Goal: Task Accomplishment & Management: Complete application form

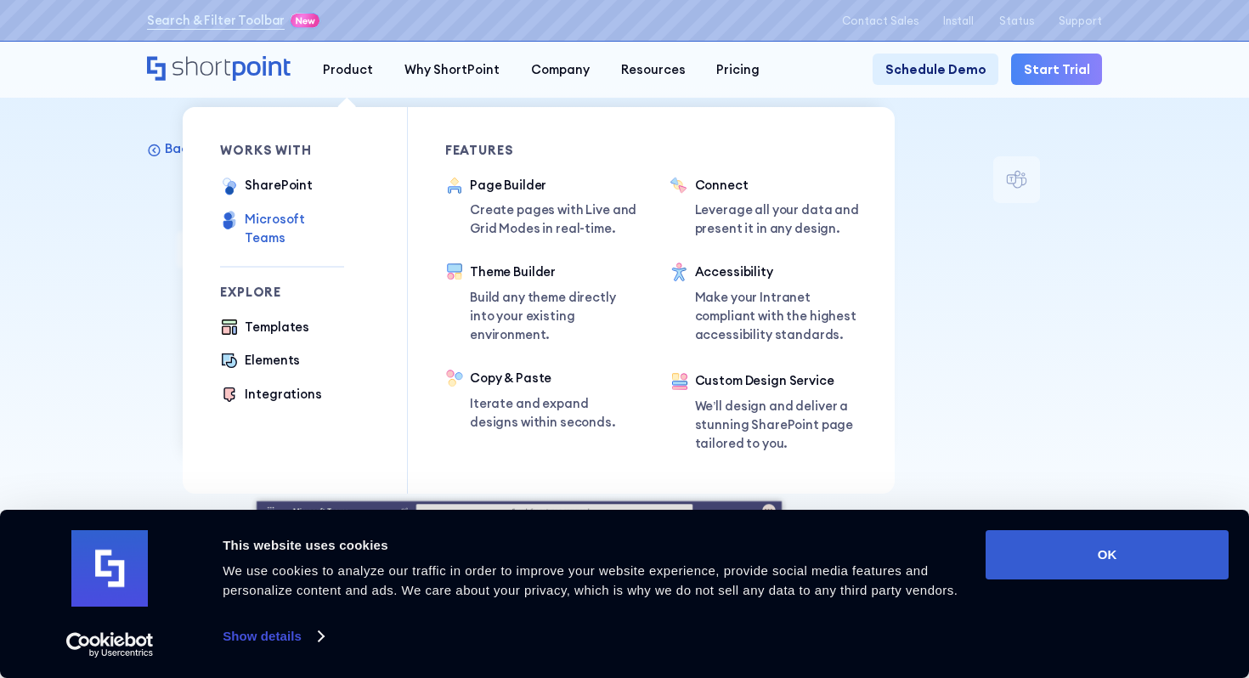
click at [322, 219] on div "Microsoft Teams" at bounding box center [294, 228] width 99 height 37
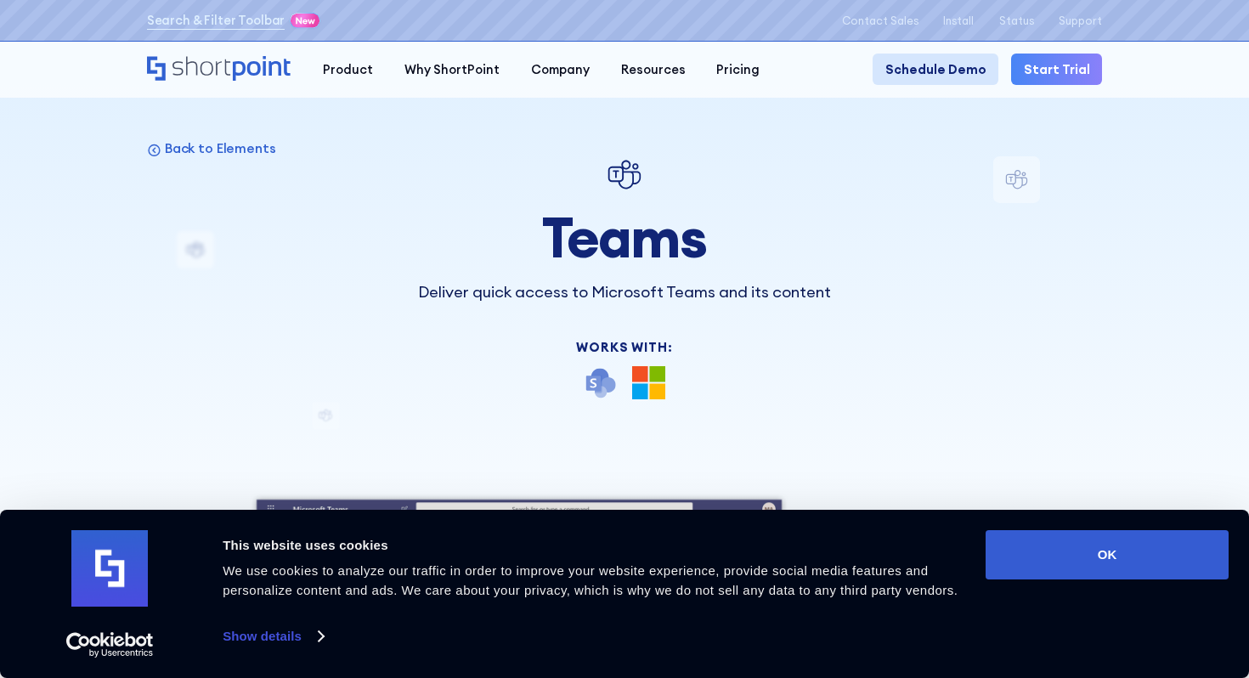
click at [920, 67] on link "Schedule Demo" at bounding box center [936, 69] width 126 height 31
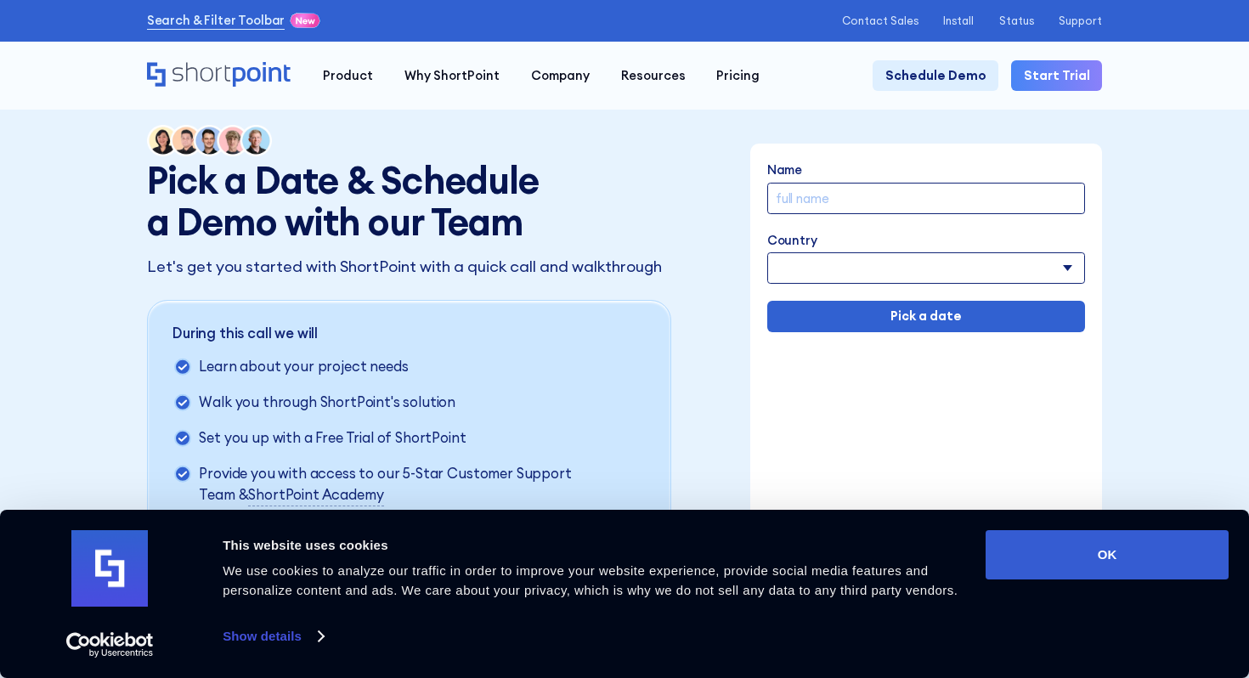
click at [830, 200] on input "Name" at bounding box center [926, 198] width 319 height 31
type input "[PERSON_NAME]"
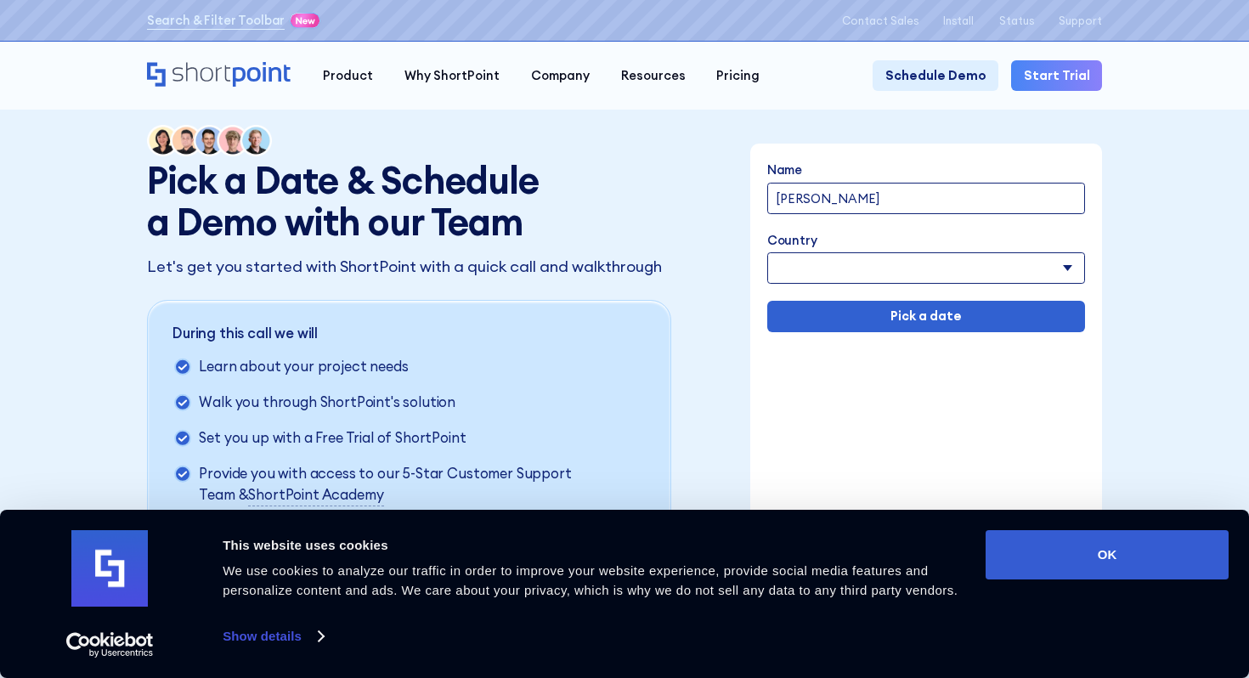
click at [1065, 268] on select "[GEOGRAPHIC_DATA] [GEOGRAPHIC_DATA] [GEOGRAPHIC_DATA] [US_STATE] [GEOGRAPHIC_DA…" at bounding box center [926, 267] width 319 height 31
select select "[GEOGRAPHIC_DATA]"
click at [767, 252] on select "[GEOGRAPHIC_DATA] [GEOGRAPHIC_DATA] [GEOGRAPHIC_DATA] [US_STATE] [GEOGRAPHIC_DA…" at bounding box center [926, 267] width 319 height 31
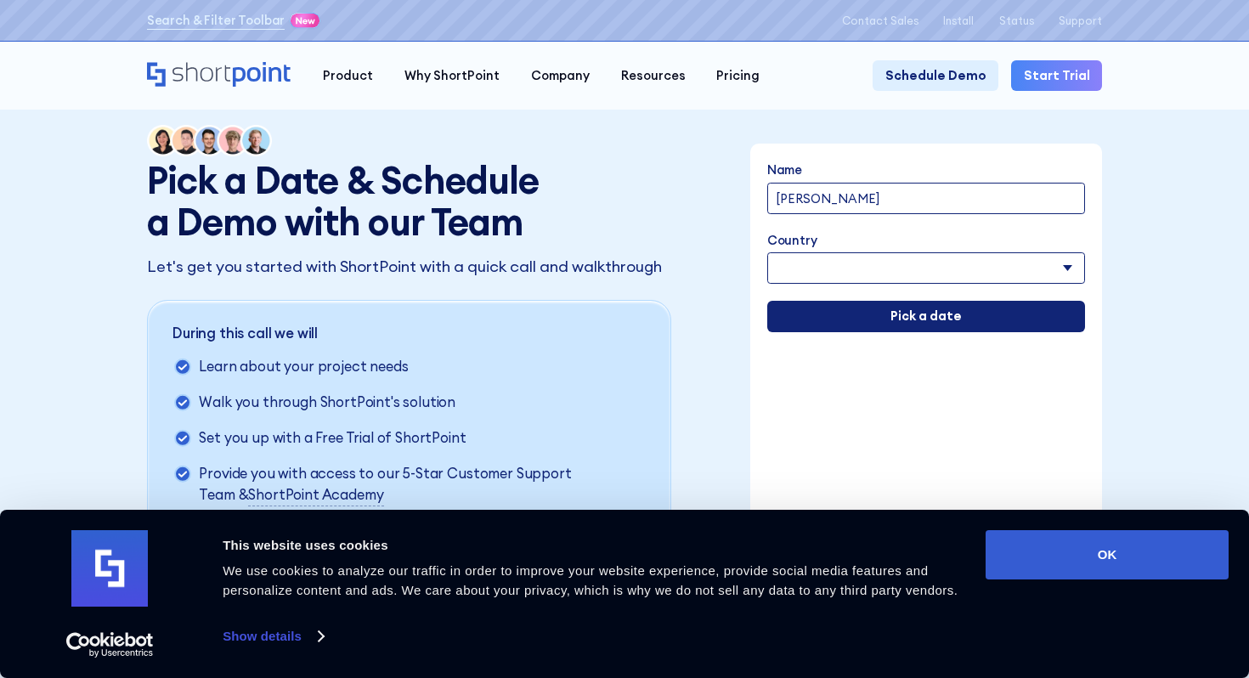
click at [918, 318] on input "Pick a date" at bounding box center [926, 316] width 319 height 31
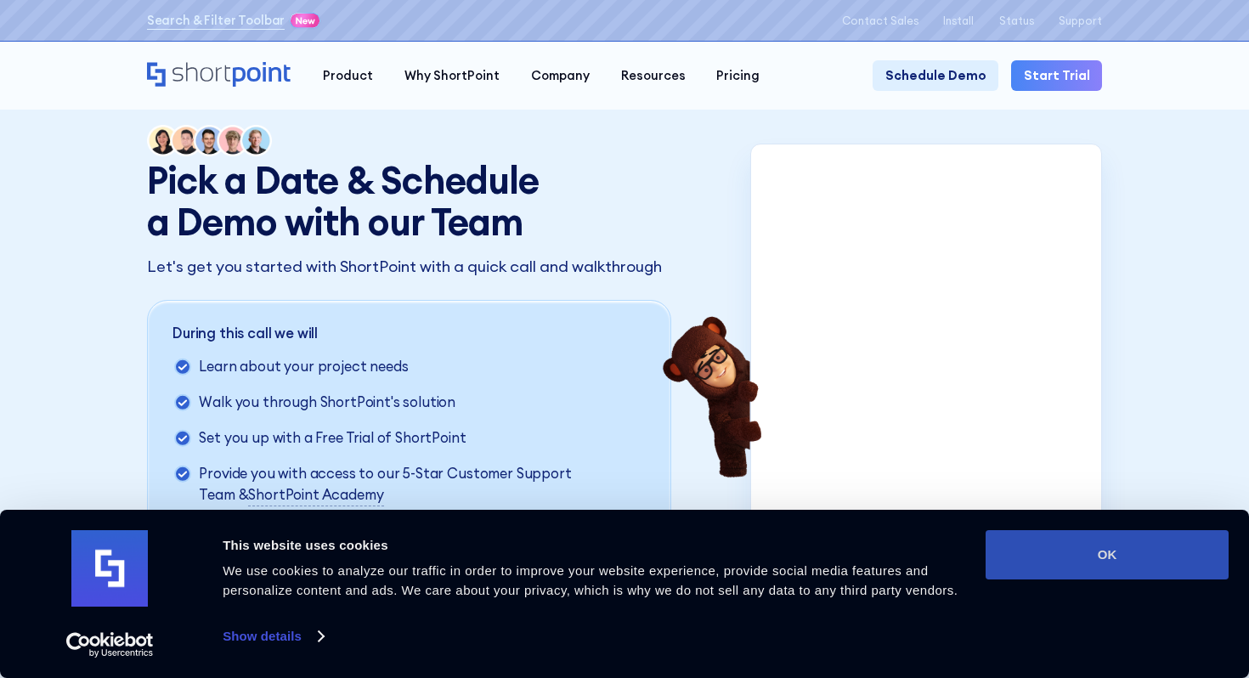
click at [1104, 562] on button "OK" at bounding box center [1107, 554] width 243 height 49
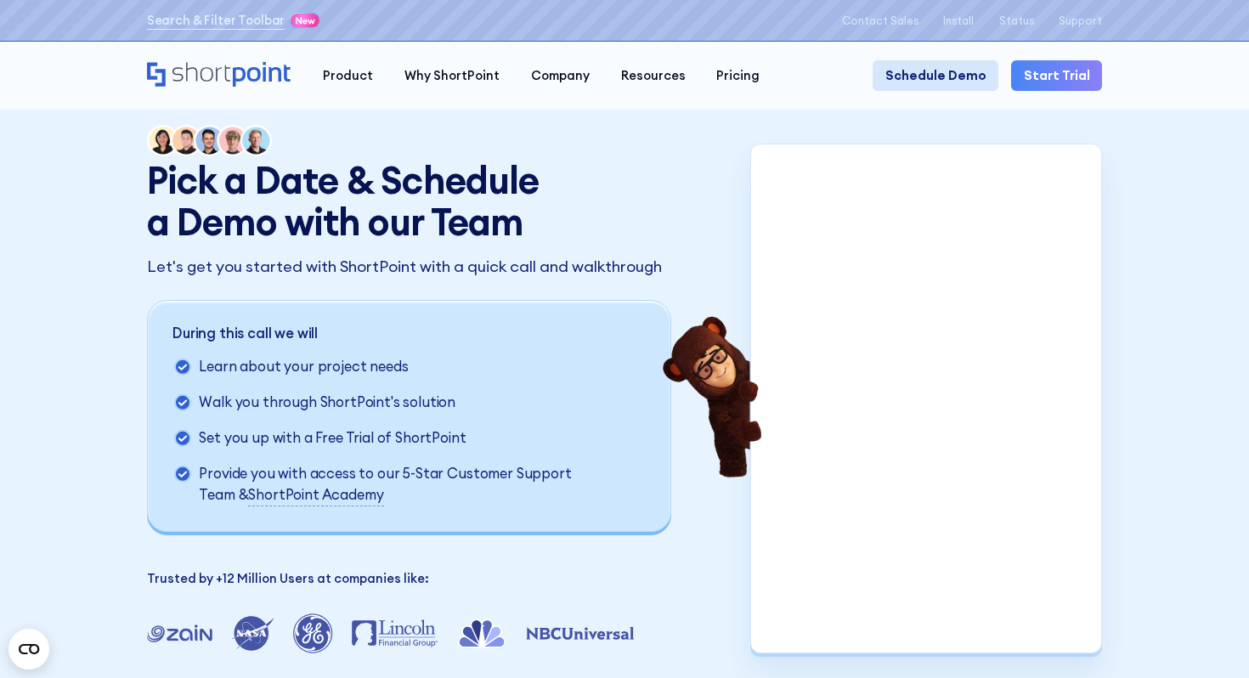
click at [933, 76] on link "Schedule Demo" at bounding box center [936, 75] width 126 height 31
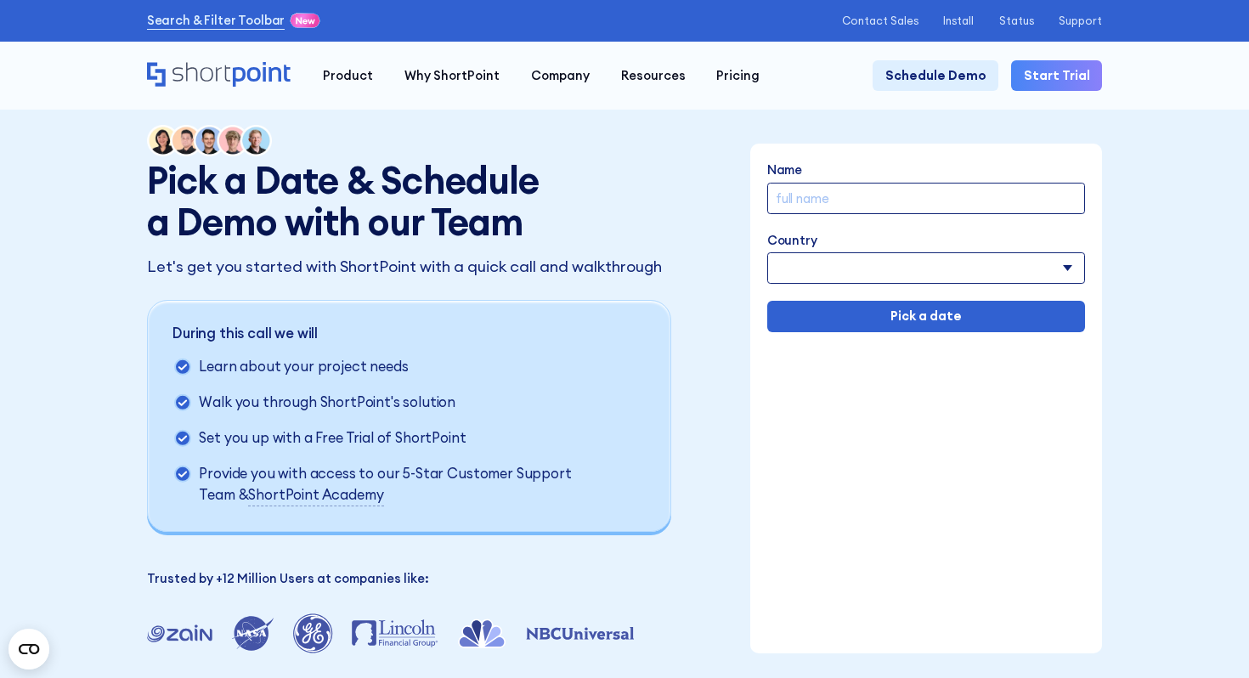
click at [909, 209] on input "Name" at bounding box center [926, 198] width 319 height 31
type input "[PERSON_NAME]"
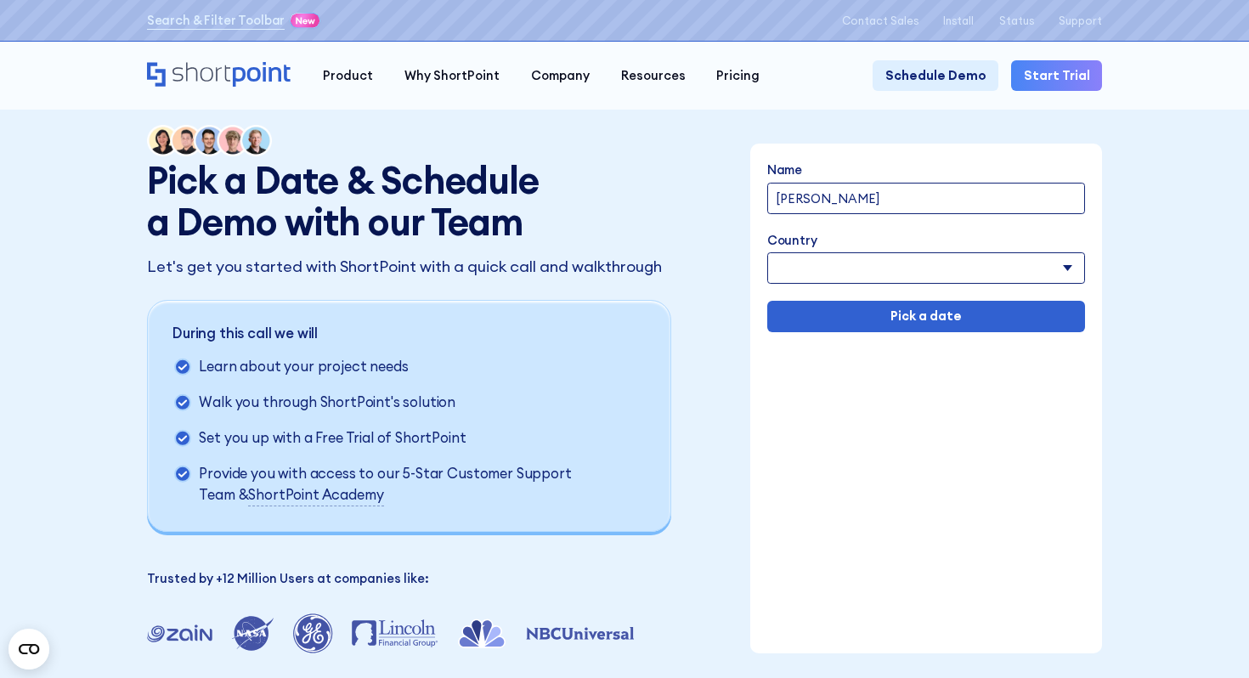
click at [1065, 268] on select "[GEOGRAPHIC_DATA] [GEOGRAPHIC_DATA] [GEOGRAPHIC_DATA] [US_STATE] [GEOGRAPHIC_DA…" at bounding box center [926, 267] width 319 height 31
select select "[GEOGRAPHIC_DATA]"
click at [767, 252] on select "[GEOGRAPHIC_DATA] [GEOGRAPHIC_DATA] [GEOGRAPHIC_DATA] [US_STATE] [GEOGRAPHIC_DA…" at bounding box center [926, 267] width 319 height 31
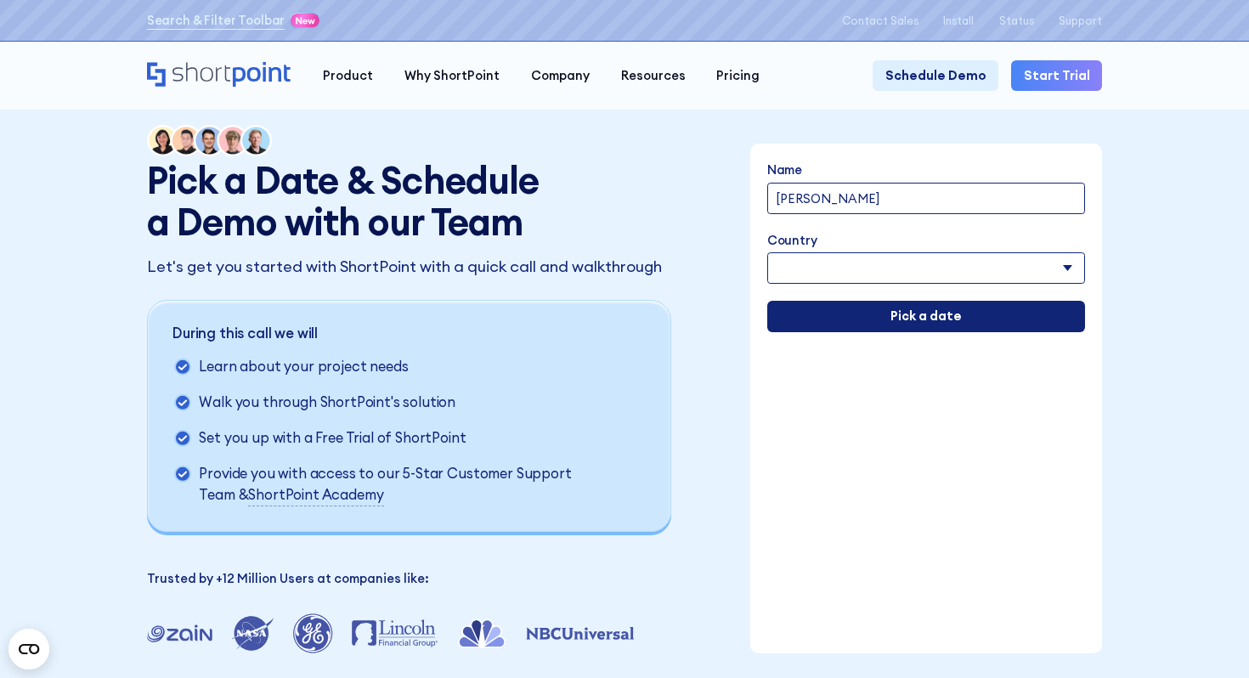
click at [889, 325] on input "Pick a date" at bounding box center [926, 316] width 319 height 31
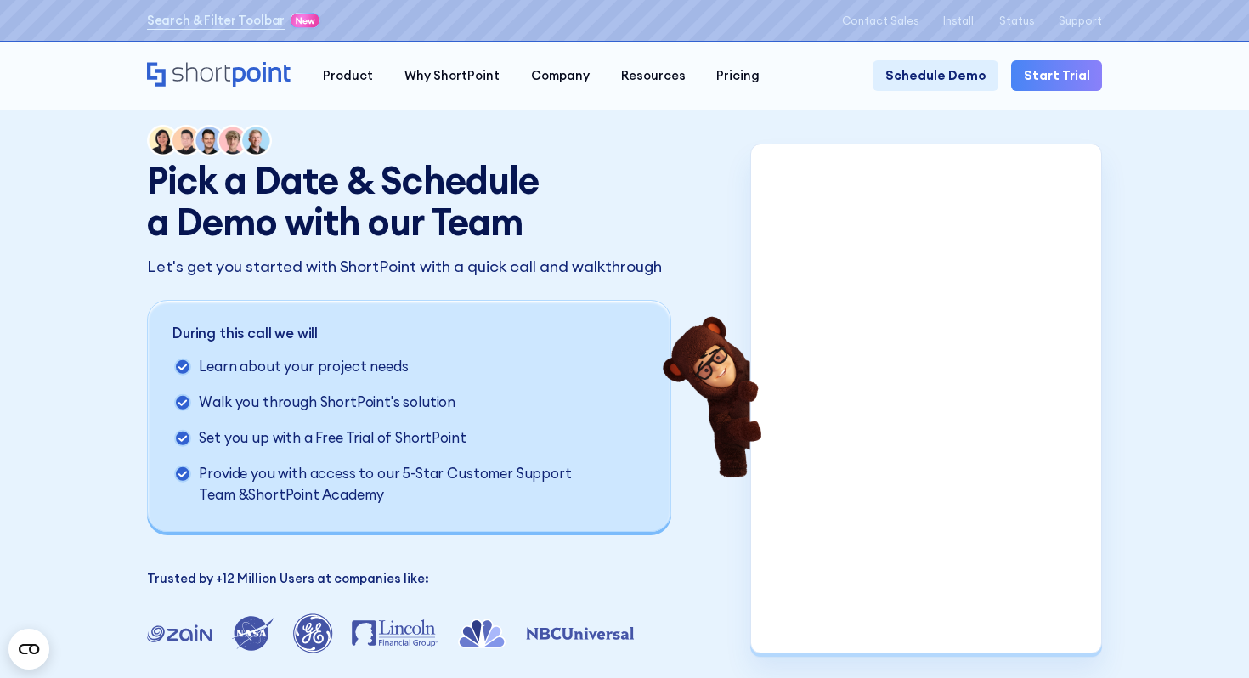
click at [1034, 79] on link "Start Trial" at bounding box center [1056, 75] width 91 height 31
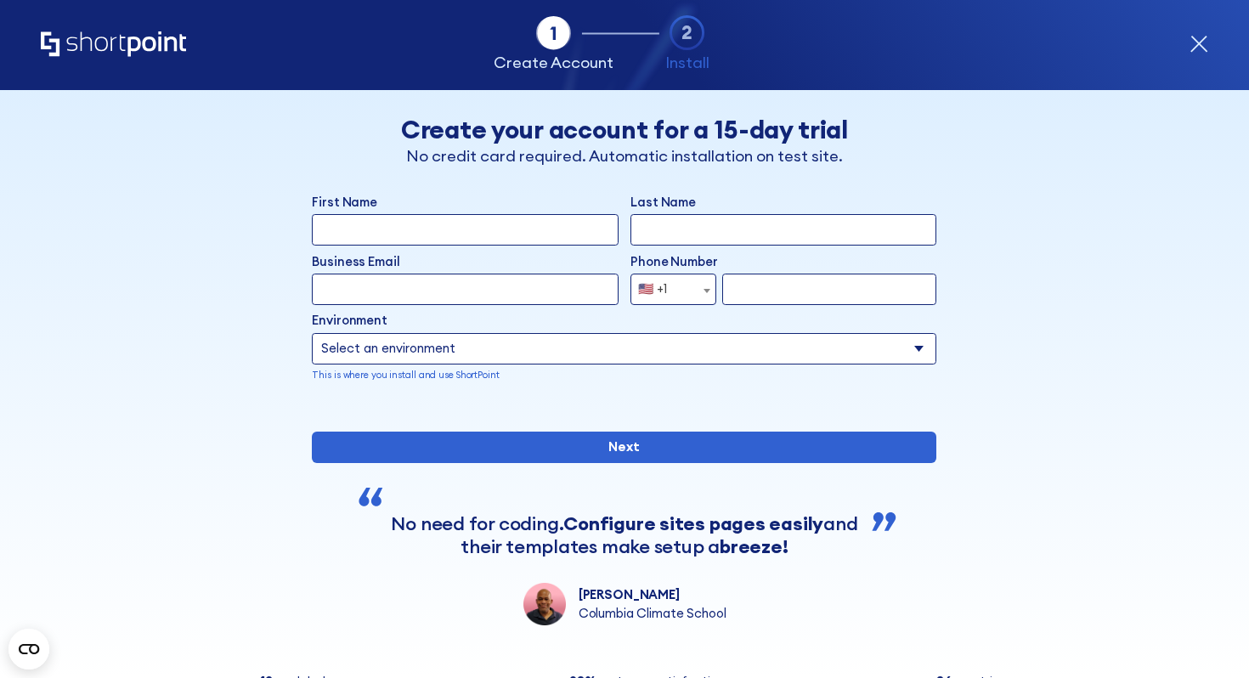
click at [568, 223] on input "First Name" at bounding box center [465, 229] width 306 height 31
type input "Adel"
type input "[PERSON_NAME]"
type input "[EMAIL_ADDRESS][DOMAIN_NAME]"
select select "+1"
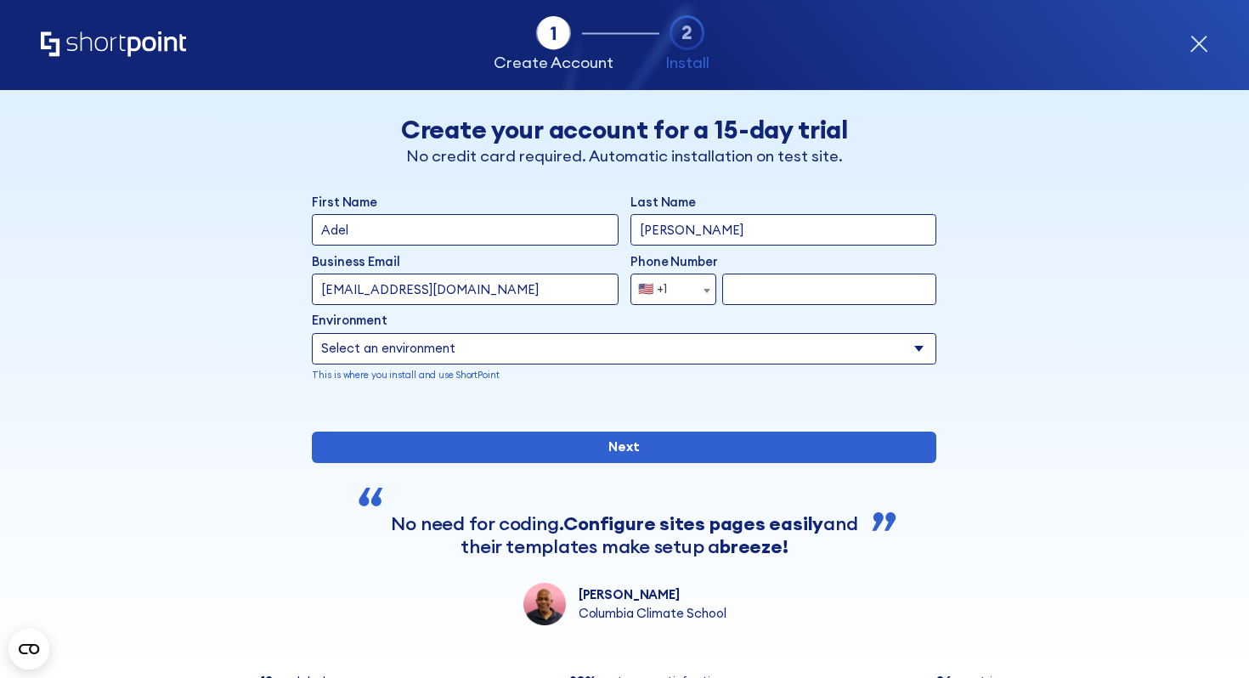
type input "4166481964"
click at [917, 351] on select "Select an environment Microsoft 365 SharePoint Online SharePoint 2019 (On-Premi…" at bounding box center [624, 348] width 624 height 31
select select "SharePoint Online"
click at [312, 333] on select "Select an environment Microsoft 365 SharePoint Online SharePoint 2019 (On-Premi…" at bounding box center [624, 348] width 624 height 31
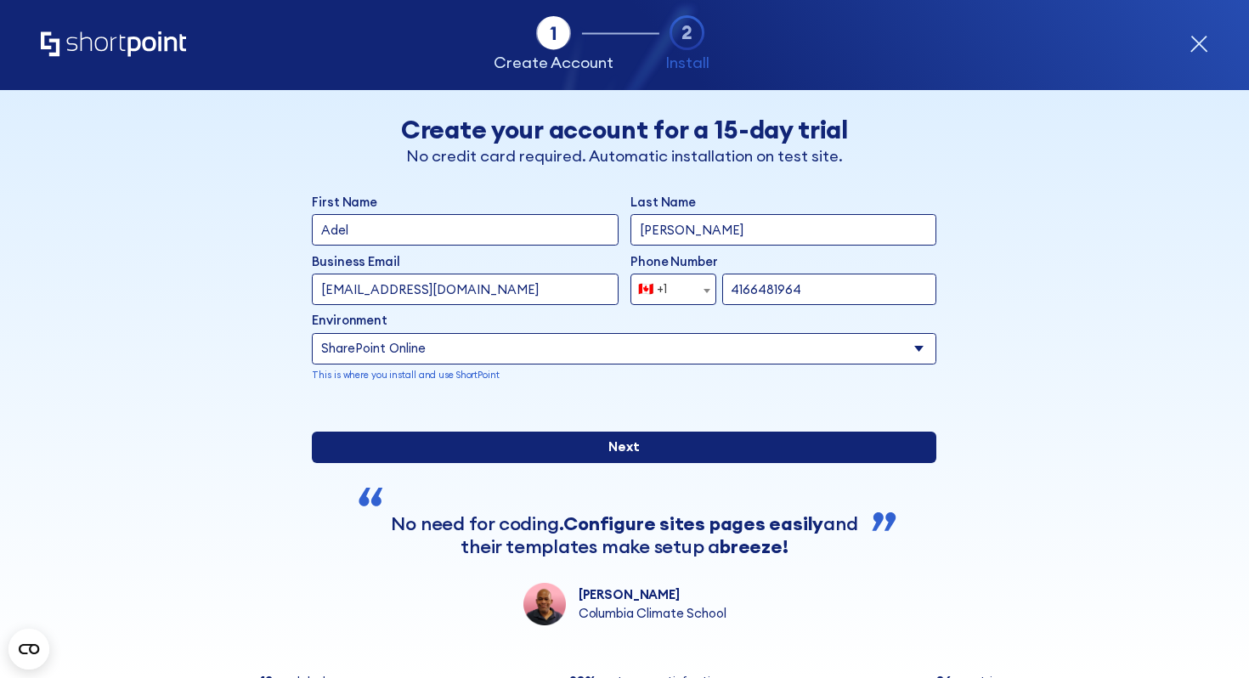
click at [628, 463] on input "Next" at bounding box center [624, 447] width 624 height 31
